Goal: Task Accomplishment & Management: Manage account settings

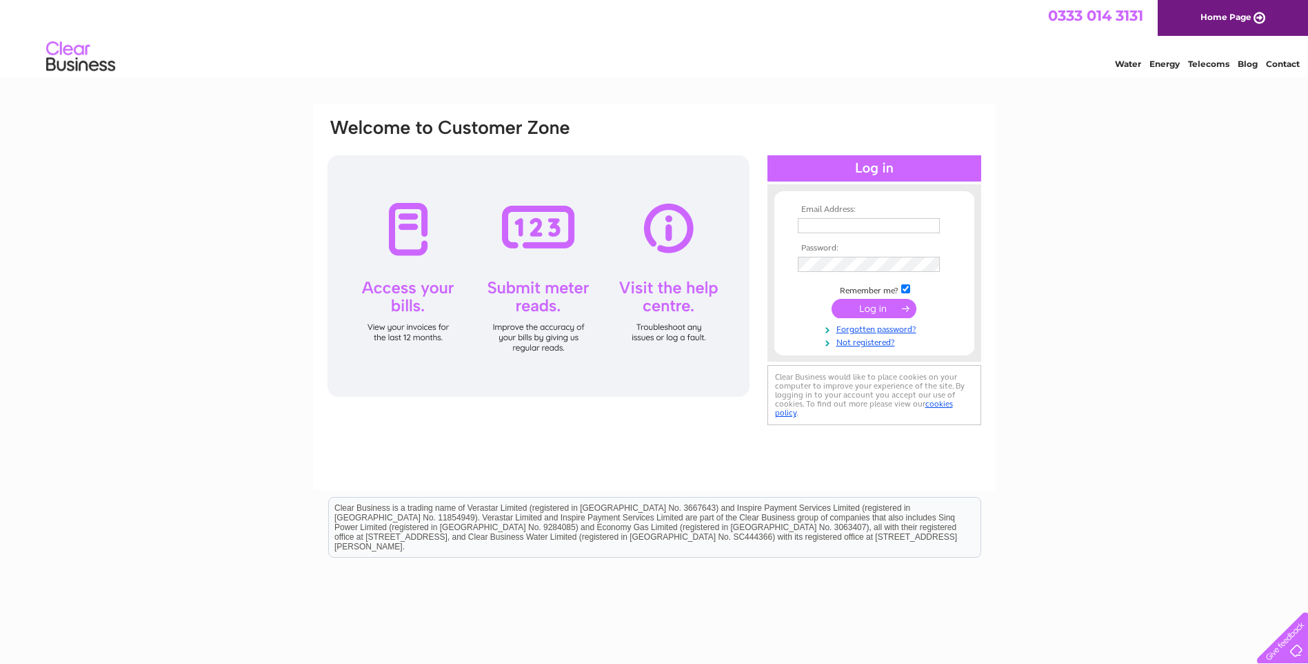
type input "[EMAIL_ADDRESS][DOMAIN_NAME]"
click at [861, 304] on input "submit" at bounding box center [874, 308] width 85 height 19
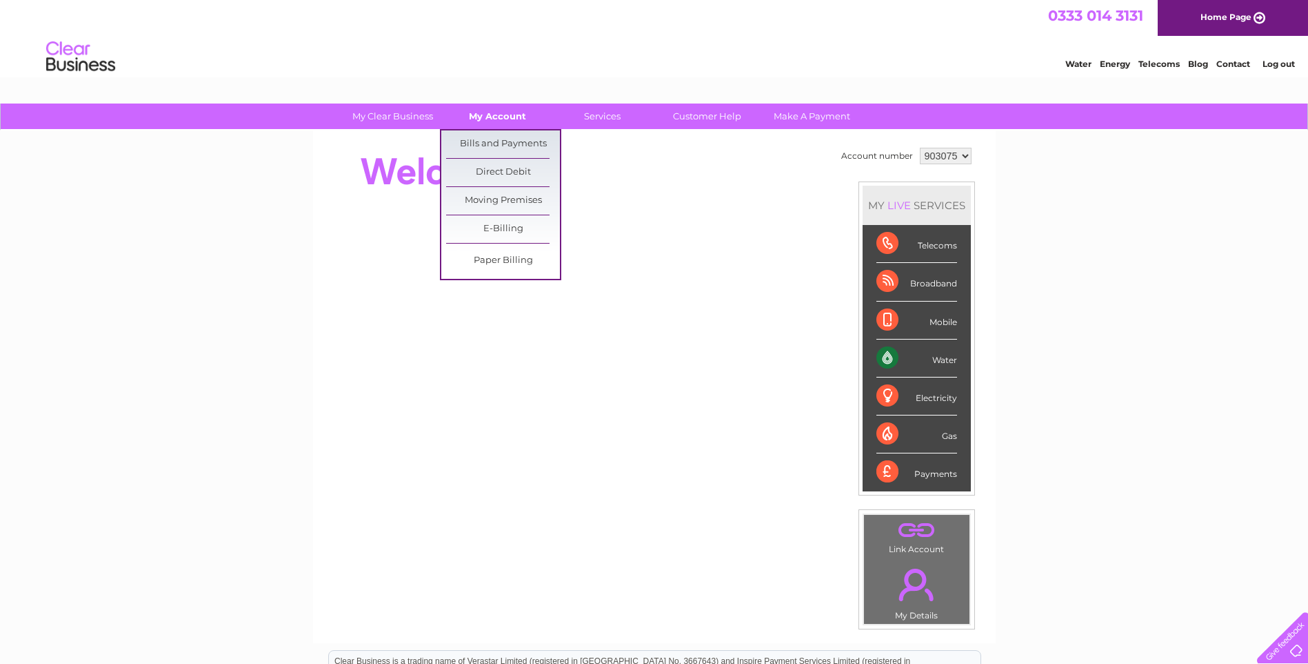
click at [490, 114] on link "My Account" at bounding box center [498, 116] width 114 height 26
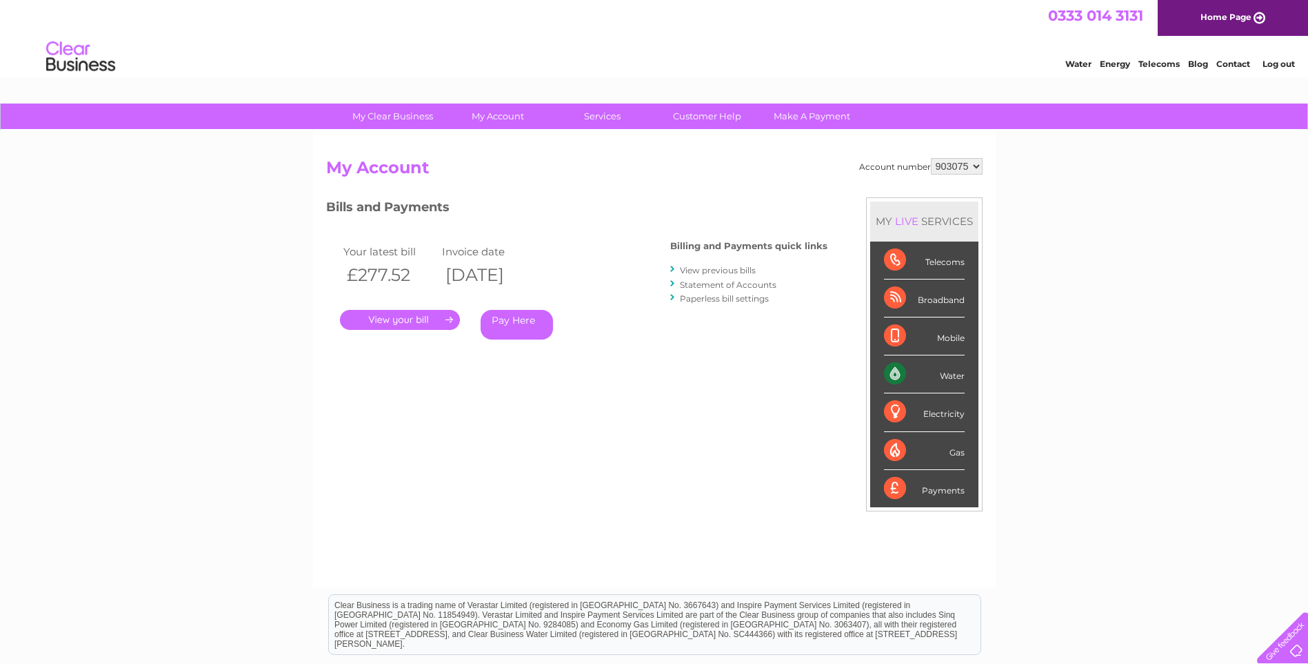
click at [708, 268] on link "View previous bills" at bounding box center [718, 270] width 76 height 10
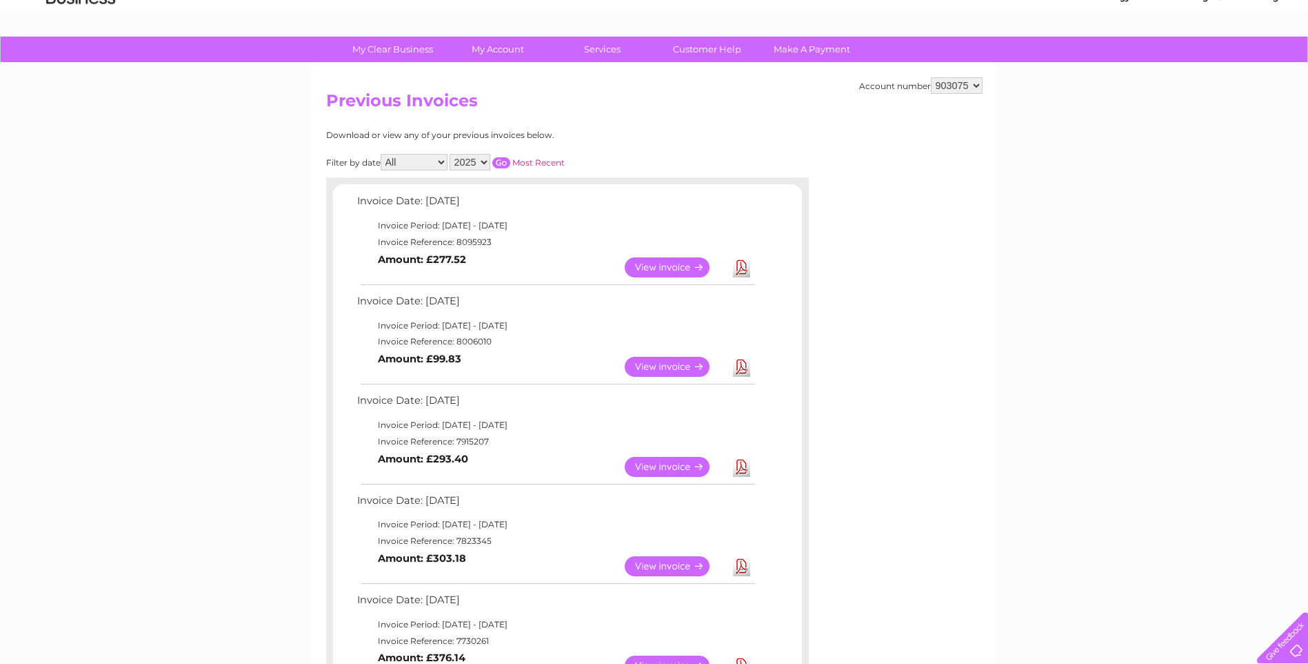
scroll to position [207, 0]
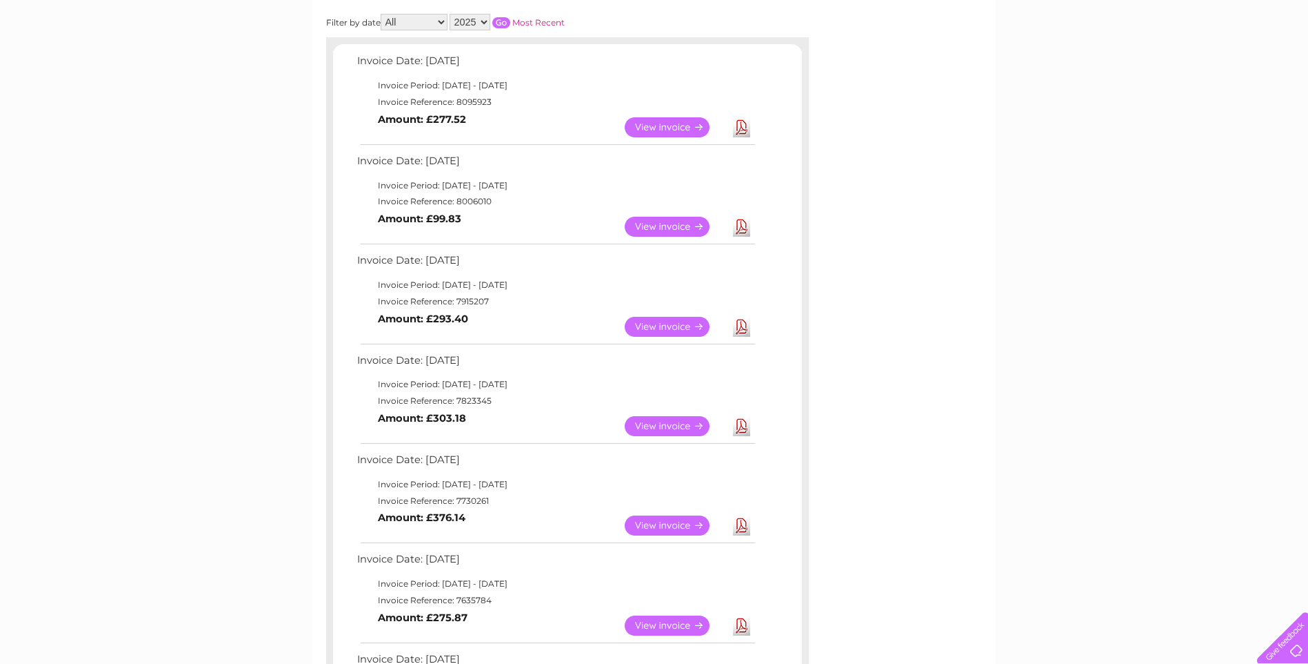
click at [742, 423] on link "Download" at bounding box center [741, 426] width 17 height 20
click at [743, 323] on link "Download" at bounding box center [741, 327] width 17 height 20
click at [739, 225] on link "Download" at bounding box center [741, 227] width 17 height 20
click at [742, 121] on link "Download" at bounding box center [741, 127] width 17 height 20
